Goal: Communication & Community: Connect with others

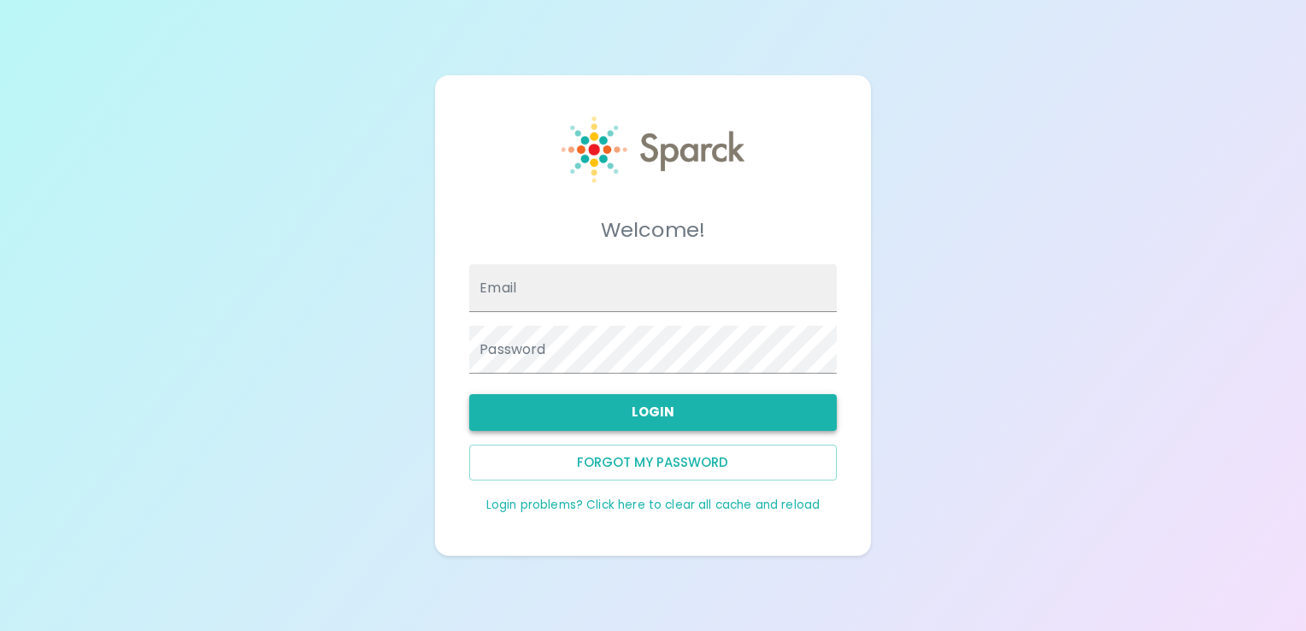
type input "[EMAIL_ADDRESS][DOMAIN_NAME]"
click at [547, 404] on button "Login" at bounding box center [652, 412] width 367 height 36
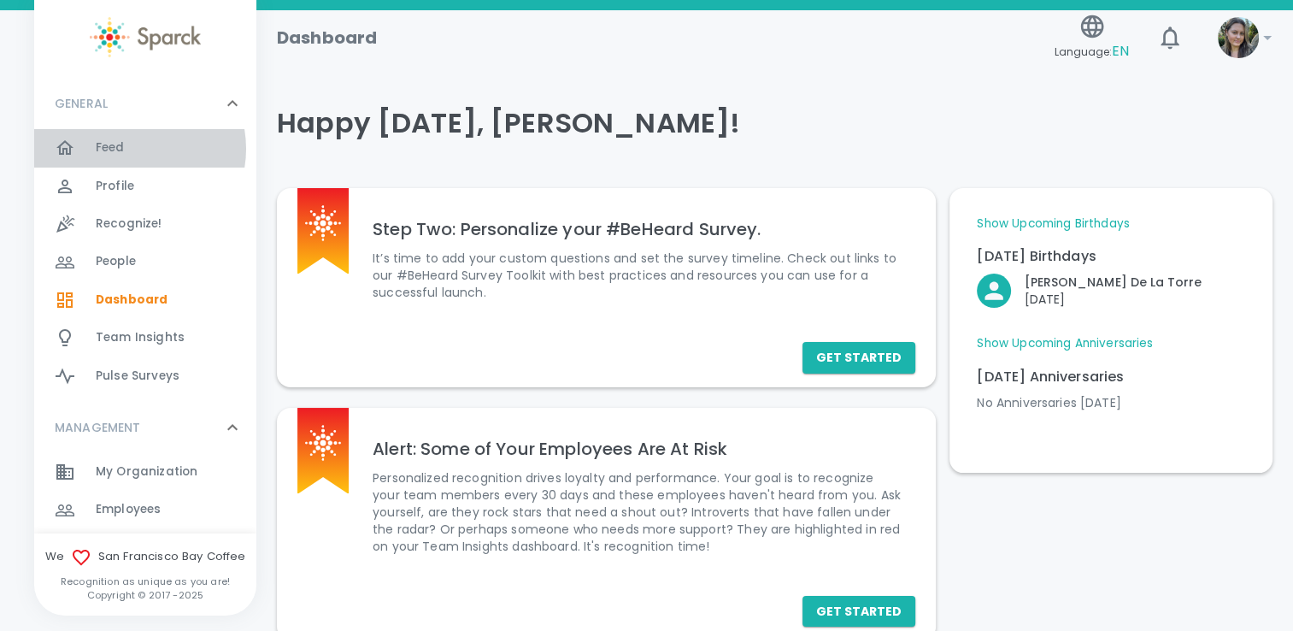
click at [133, 149] on div "Feed 0" at bounding box center [176, 148] width 161 height 24
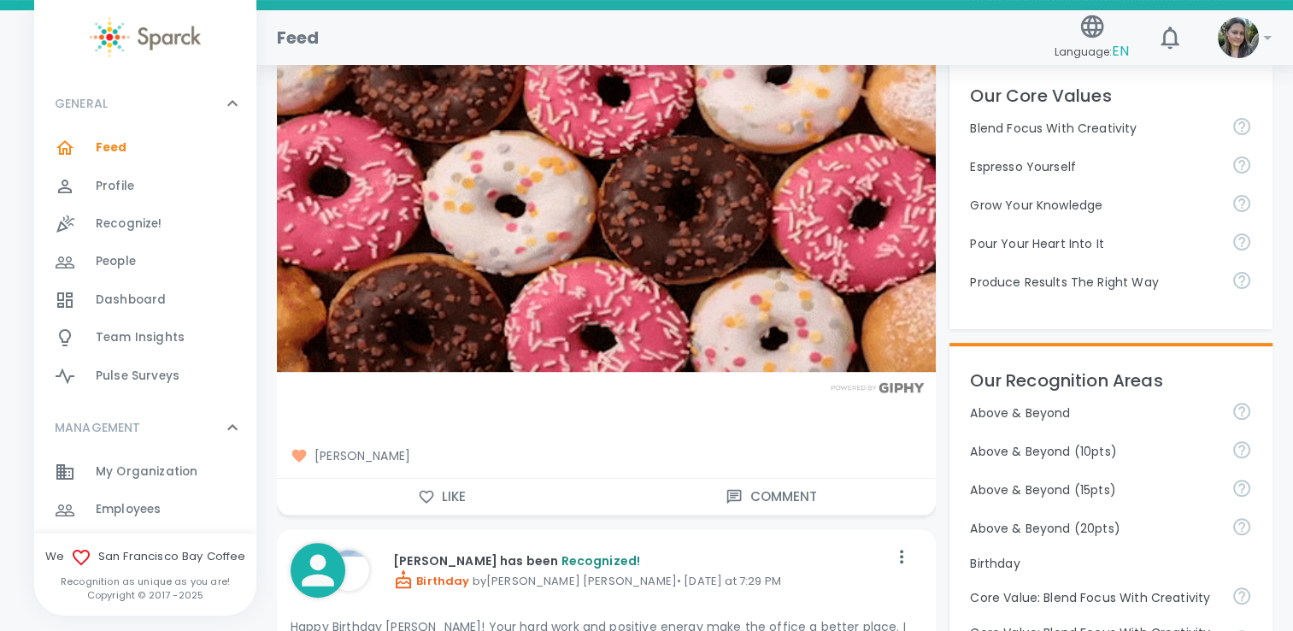
scroll to position [479, 0]
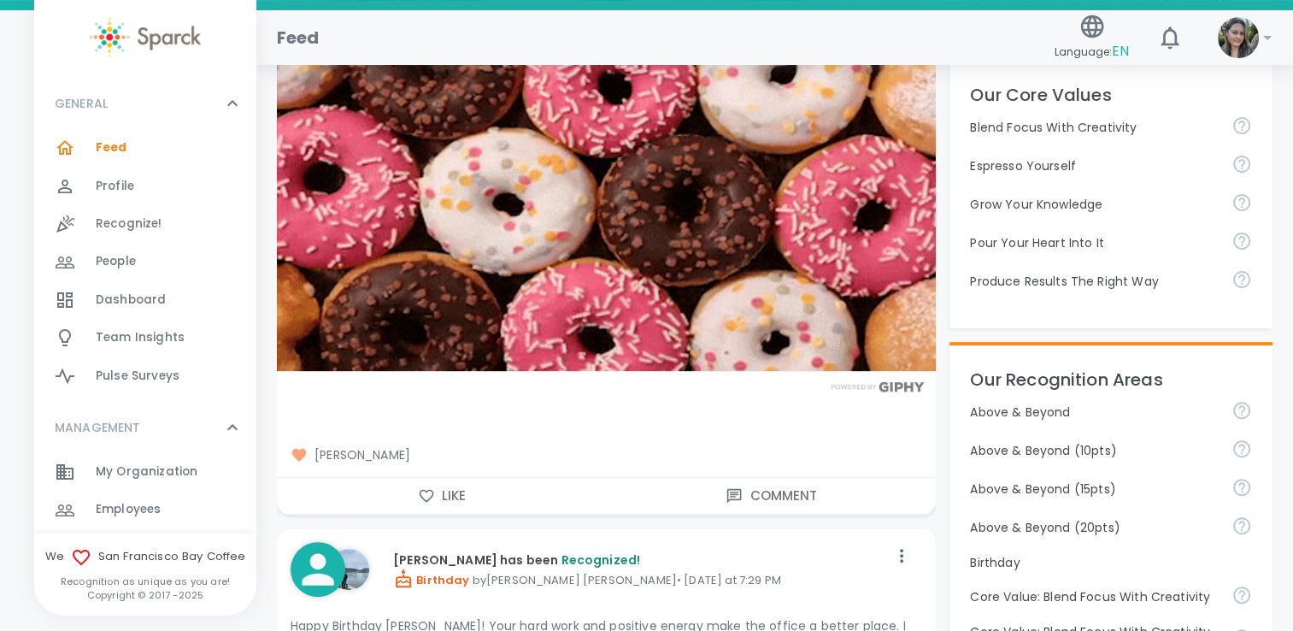
click at [449, 491] on button "Like" at bounding box center [442, 496] width 330 height 36
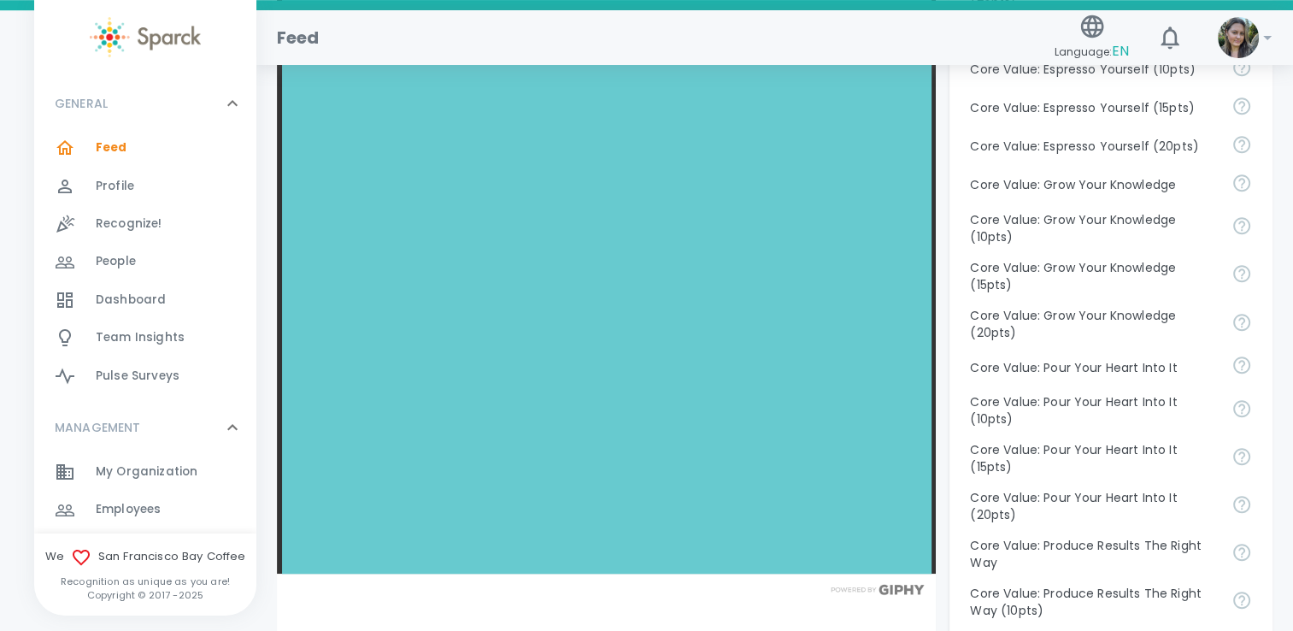
scroll to position [1323, 0]
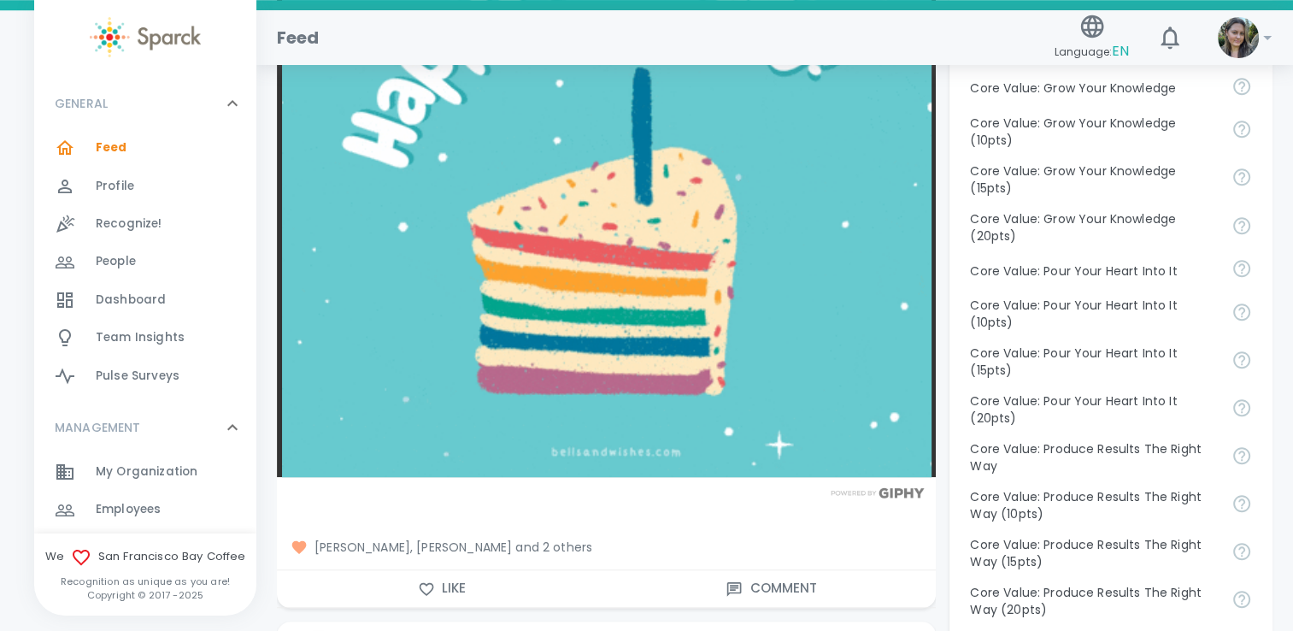
click at [449, 586] on button "Like" at bounding box center [442, 588] width 330 height 36
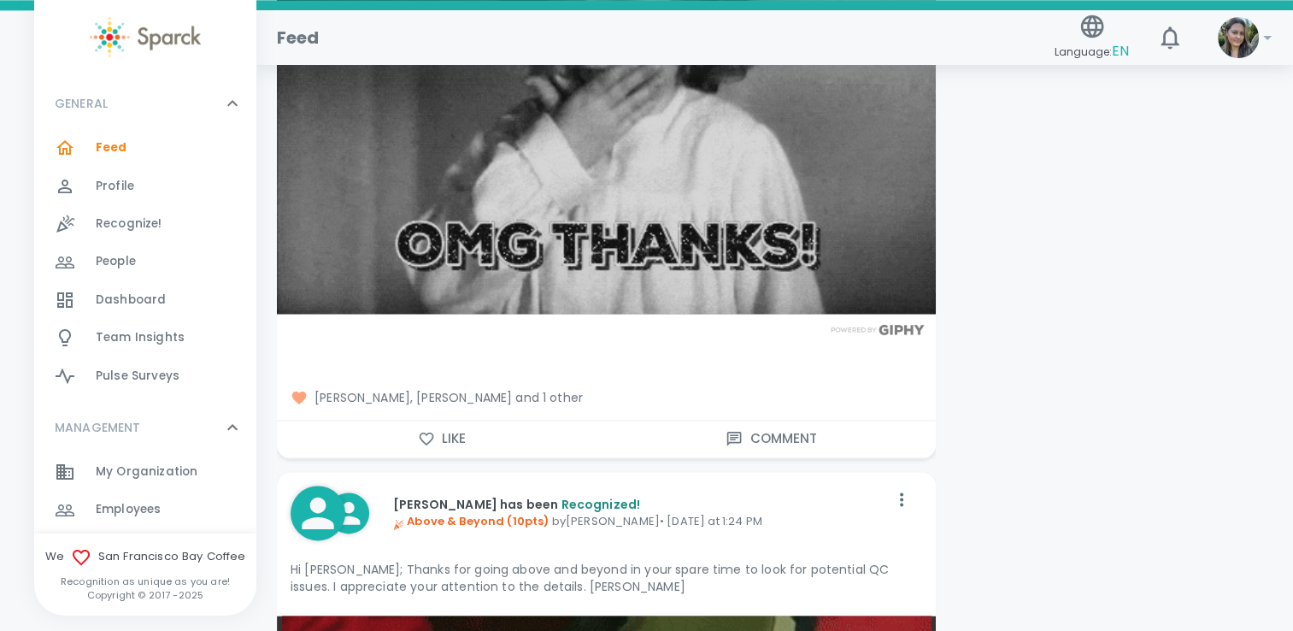
scroll to position [2339, 0]
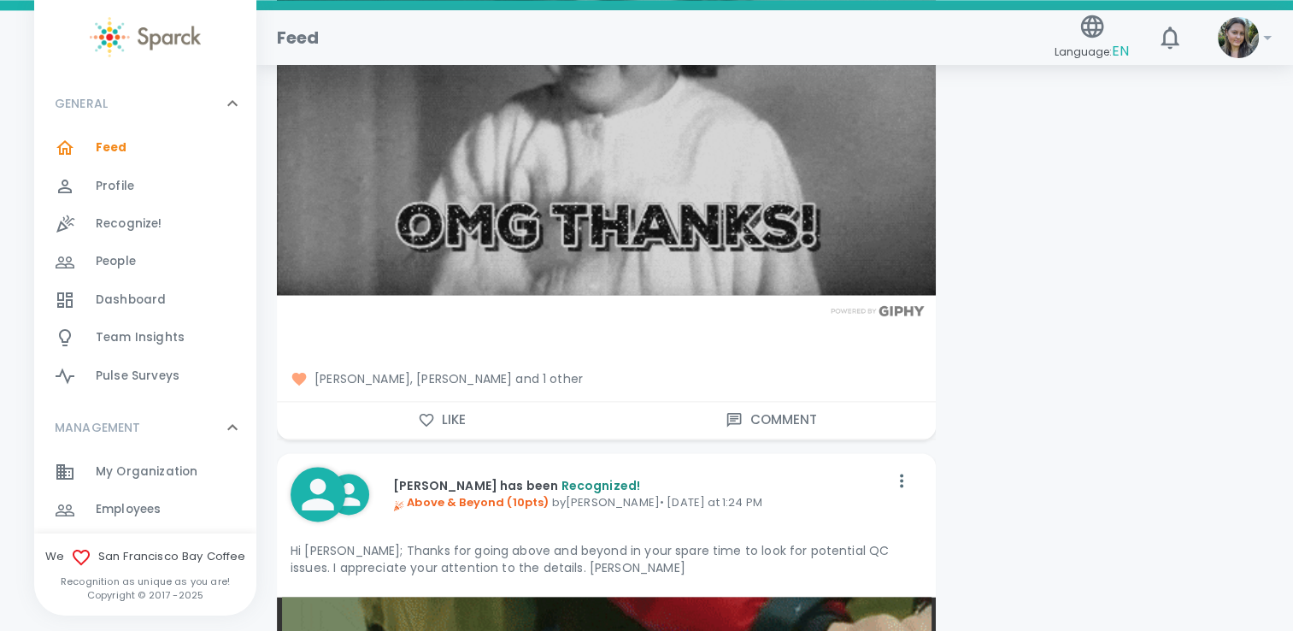
click at [441, 417] on button "Like" at bounding box center [442, 420] width 330 height 36
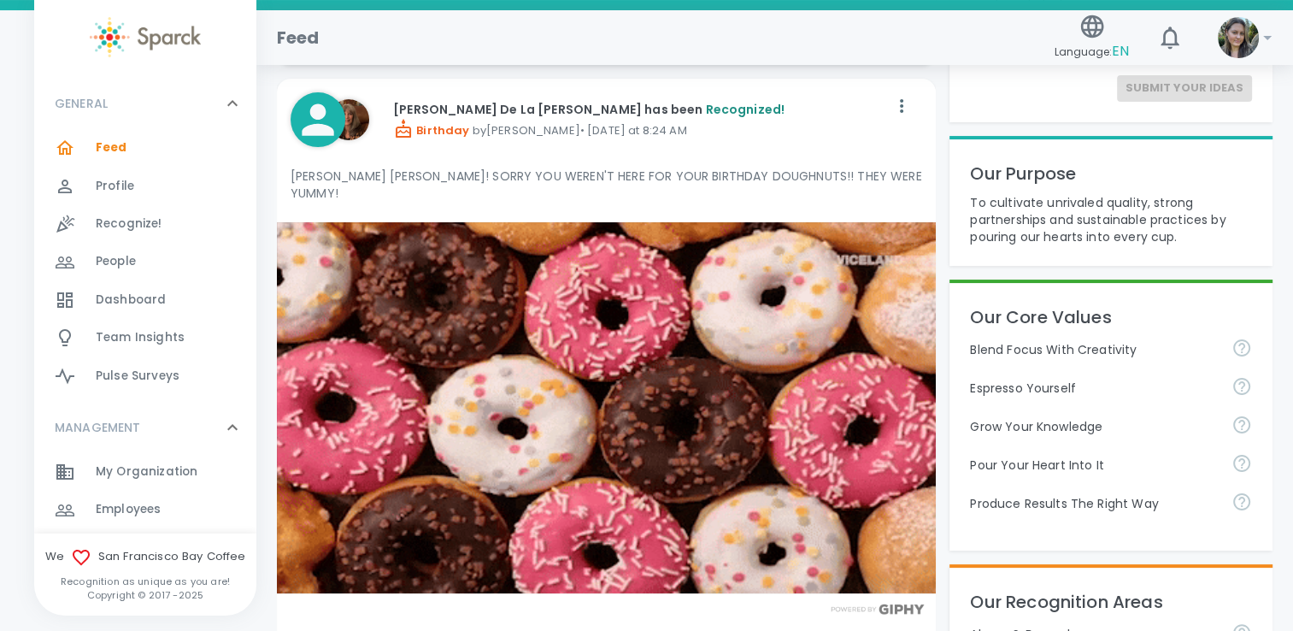
scroll to position [0, 0]
